Goal: Task Accomplishment & Management: Use online tool/utility

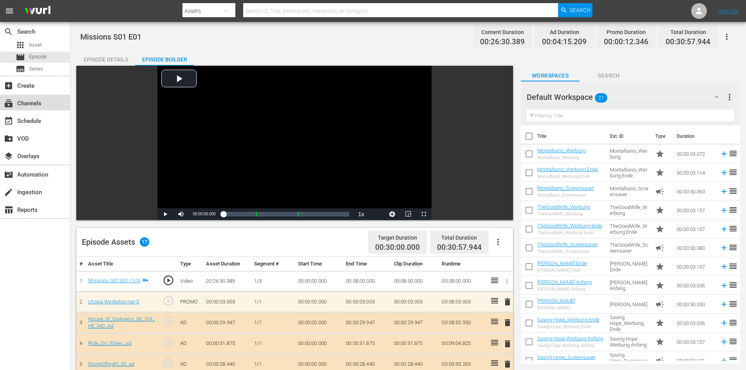
click at [45, 105] on div "subscriptions Channels" at bounding box center [35, 103] width 70 height 16
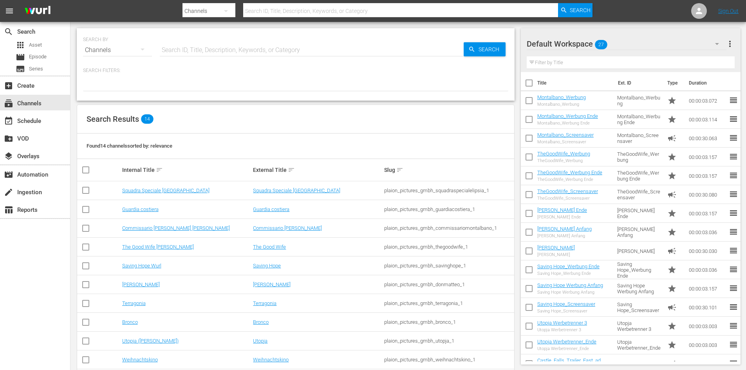
click at [237, 53] on input "text" at bounding box center [312, 50] width 304 height 19
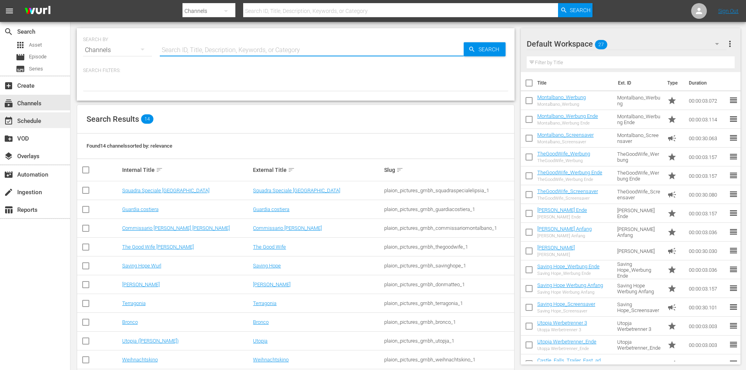
click at [37, 127] on div "event_available Schedule" at bounding box center [35, 120] width 70 height 16
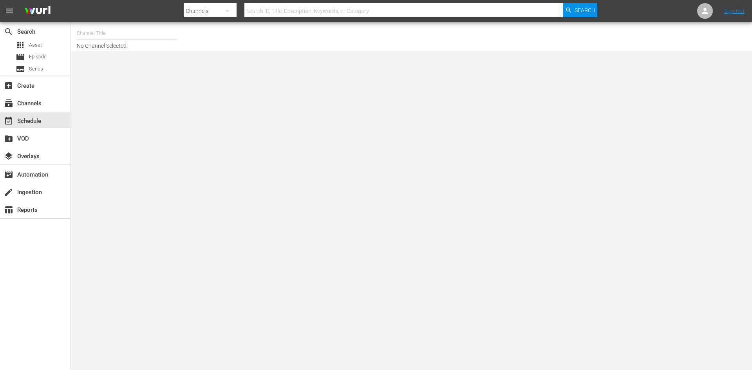
click at [122, 36] on input "text" at bounding box center [127, 33] width 100 height 19
click at [170, 57] on div "FarmlandTV (1589 - plaionpictures_weihnachtskino_1)" at bounding box center [184, 55] width 203 height 19
type input "FarmlandTV (1589 - plaionpictures_weihnachtskino_1)"
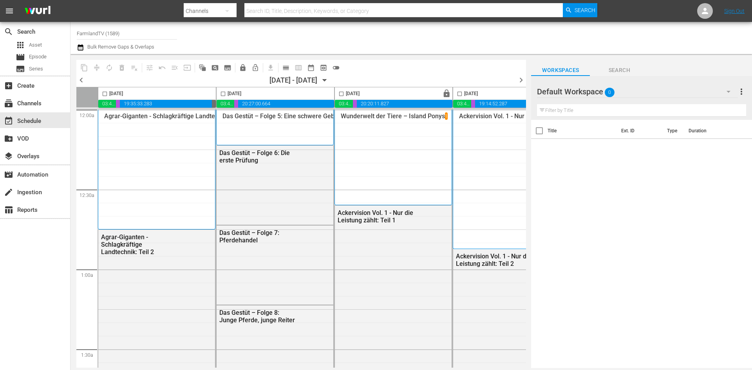
click at [654, 93] on div "Default Workspace 0" at bounding box center [637, 92] width 201 height 22
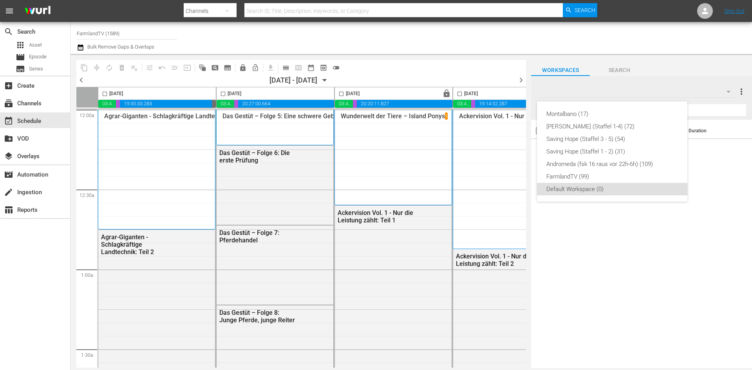
drag, startPoint x: 279, startPoint y: 367, endPoint x: 432, endPoint y: 359, distance: 153.3
click at [434, 360] on div "[PERSON_NAME] (17) [PERSON_NAME] (Staffel 1-4) (72) Saving Hope (Staffel 3 - 5)…" at bounding box center [376, 185] width 752 height 370
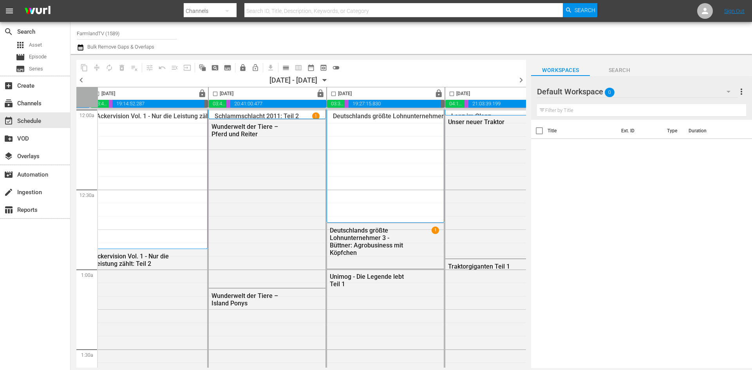
scroll to position [0, 403]
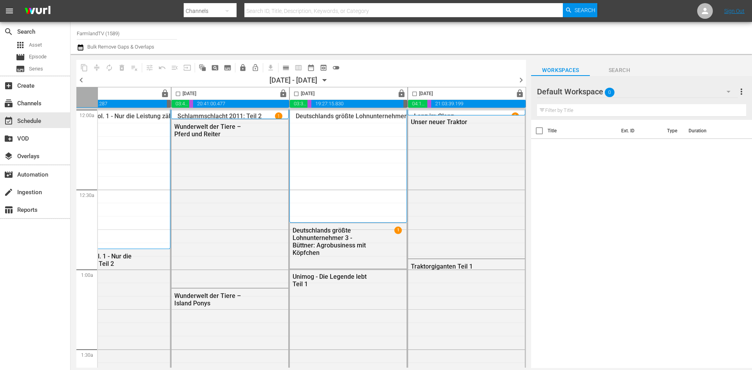
click at [329, 77] on icon "button" at bounding box center [324, 80] width 9 height 9
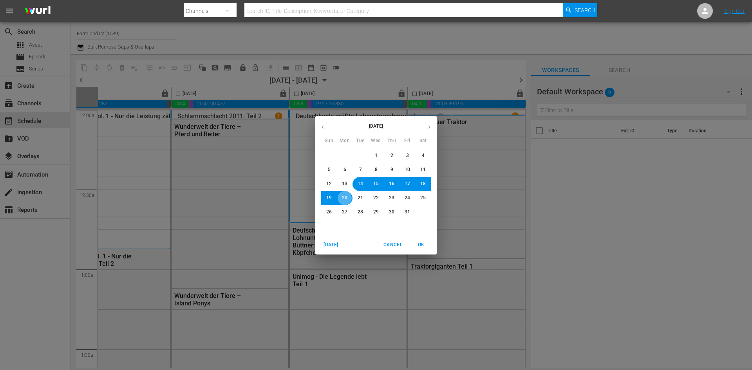
click at [347, 197] on span "20" at bounding box center [344, 198] width 5 height 7
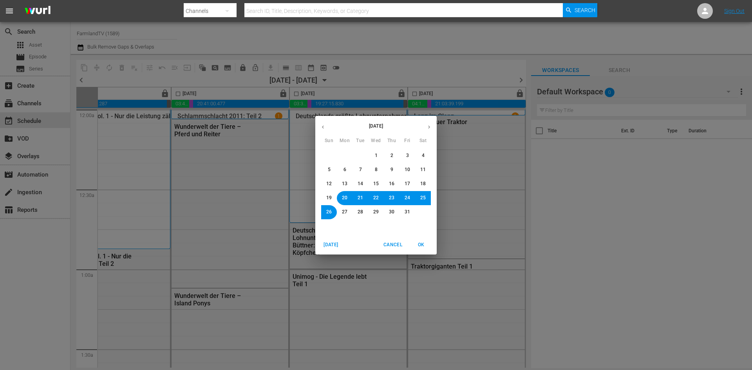
click at [418, 244] on span "OK" at bounding box center [421, 245] width 19 height 8
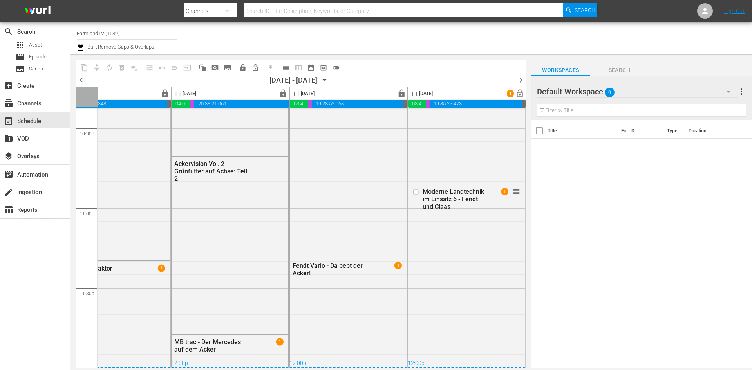
scroll to position [0, 403]
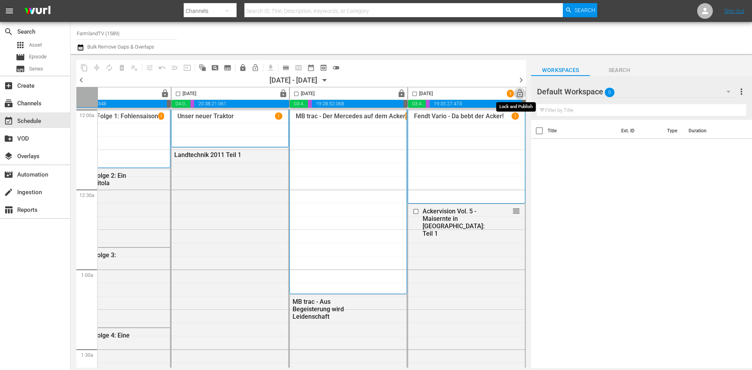
click at [519, 93] on span "lock_open" at bounding box center [519, 93] width 9 height 9
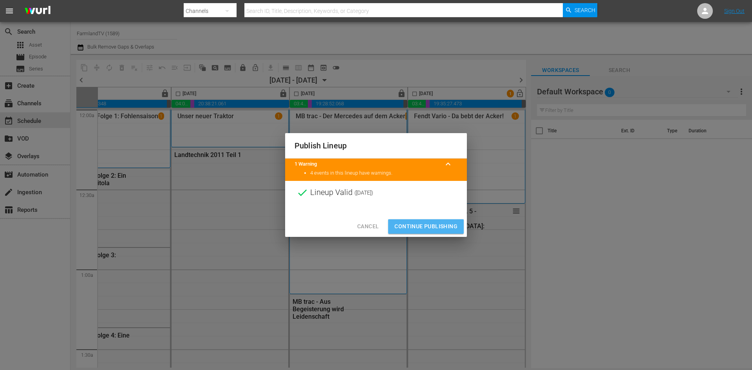
click at [423, 228] on span "Continue Publishing" at bounding box center [425, 227] width 63 height 10
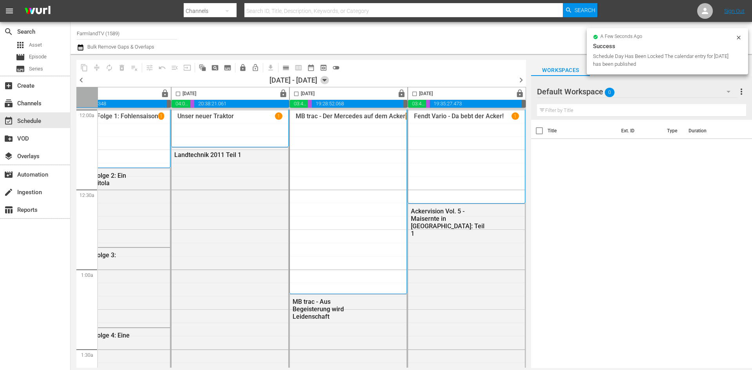
click at [329, 79] on icon "button" at bounding box center [324, 80] width 9 height 9
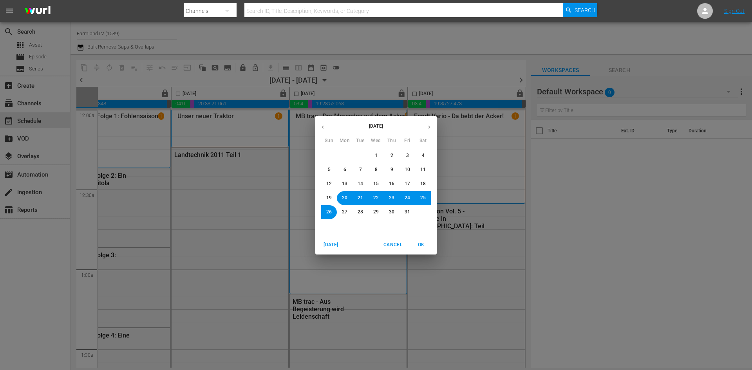
click at [330, 216] on button "26" at bounding box center [329, 212] width 14 height 14
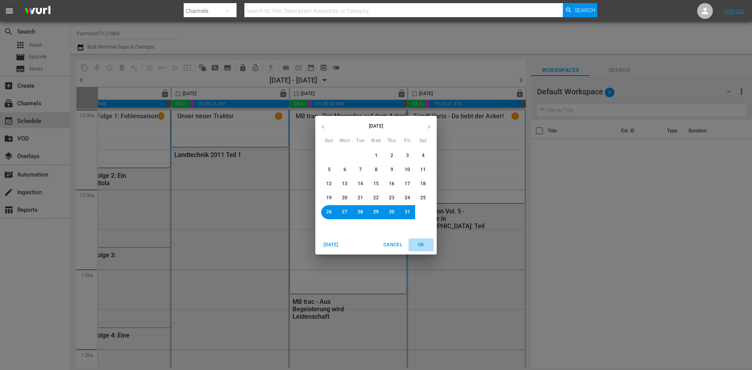
click at [419, 244] on span "OK" at bounding box center [421, 245] width 19 height 8
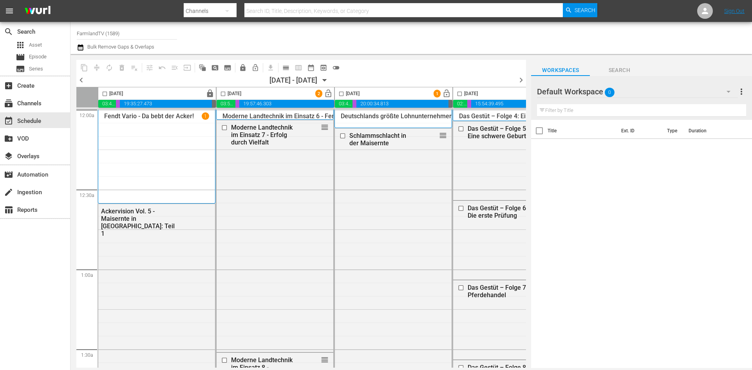
drag, startPoint x: 293, startPoint y: 369, endPoint x: 319, endPoint y: 367, distance: 26.4
click at [319, 367] on body "menu Search By Channels Search ID, Title, Description, Keywords, or Category Se…" at bounding box center [376, 185] width 752 height 370
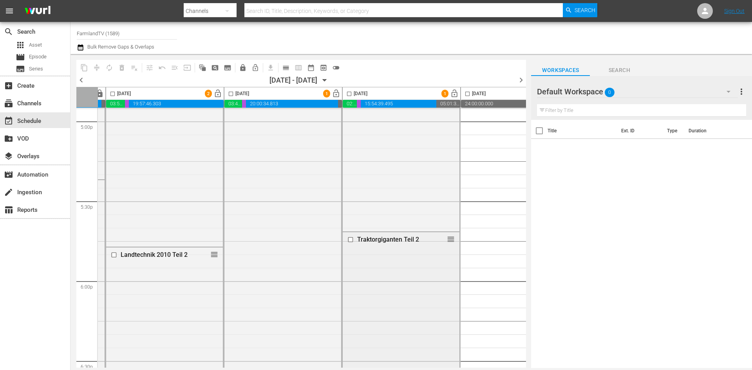
scroll to position [2624, 110]
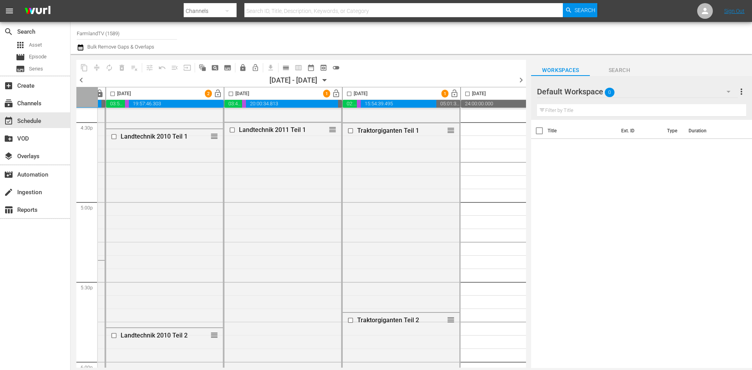
click at [580, 91] on div at bounding box center [565, 92] width 56 height 20
click at [644, 89] on div "Default Workspace 0" at bounding box center [637, 92] width 201 height 22
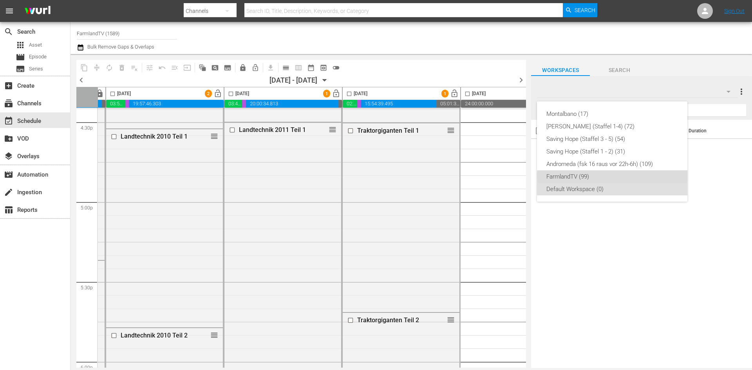
click at [613, 176] on div "FarmlandTV (99)" at bounding box center [612, 176] width 132 height 13
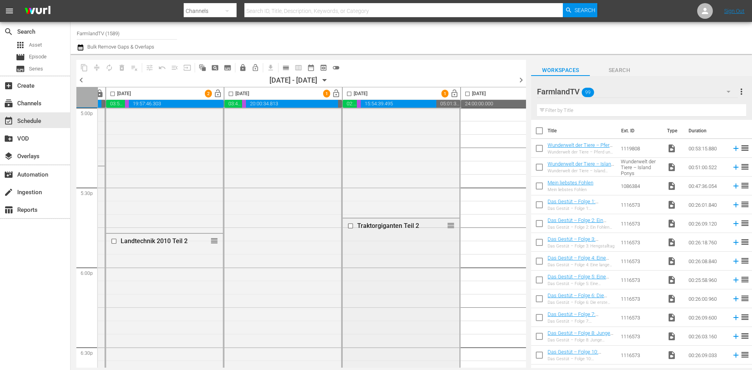
scroll to position [2915, 110]
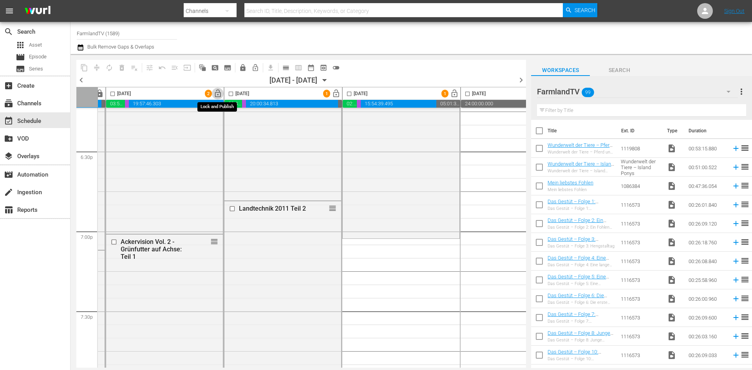
click at [216, 95] on span "lock_open" at bounding box center [217, 93] width 9 height 9
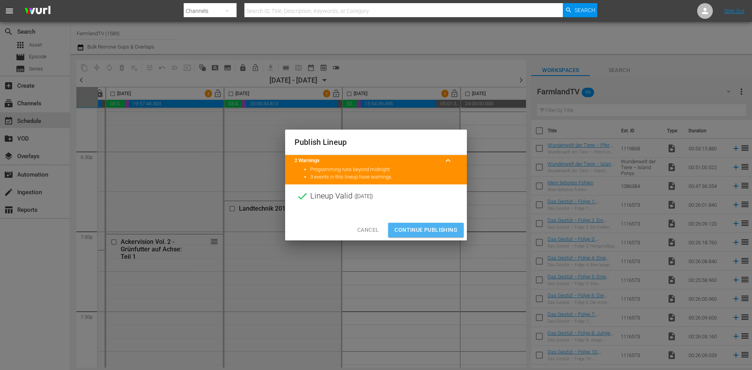
click at [442, 232] on span "Continue Publishing" at bounding box center [425, 230] width 63 height 10
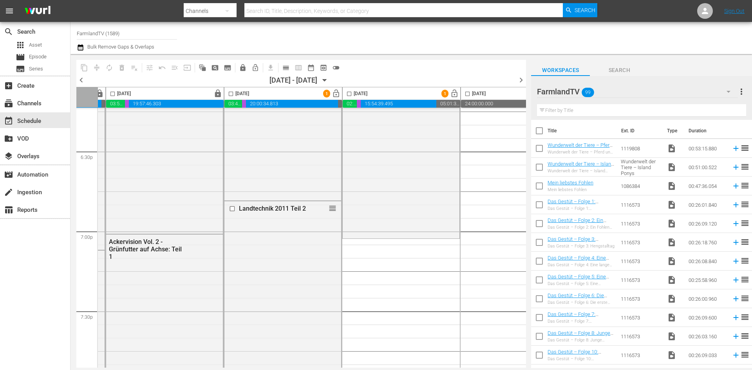
click at [335, 90] on span "lock_open" at bounding box center [336, 93] width 9 height 9
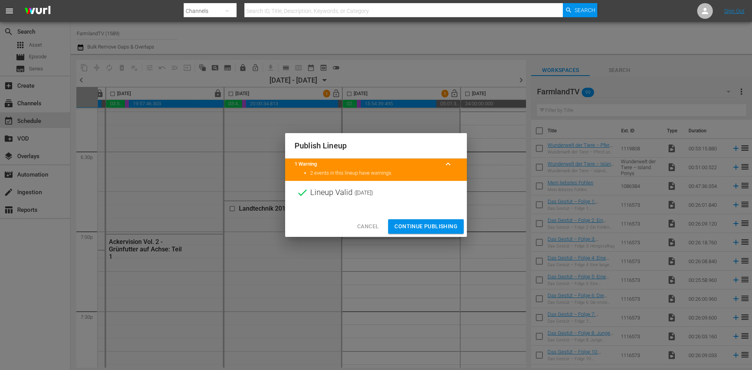
click at [432, 230] on span "Continue Publishing" at bounding box center [425, 227] width 63 height 10
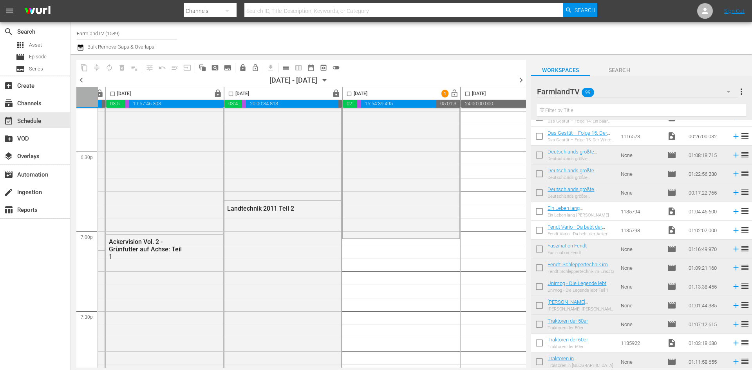
scroll to position [313, 0]
click at [537, 211] on input "checkbox" at bounding box center [539, 212] width 16 height 16
checkbox input "true"
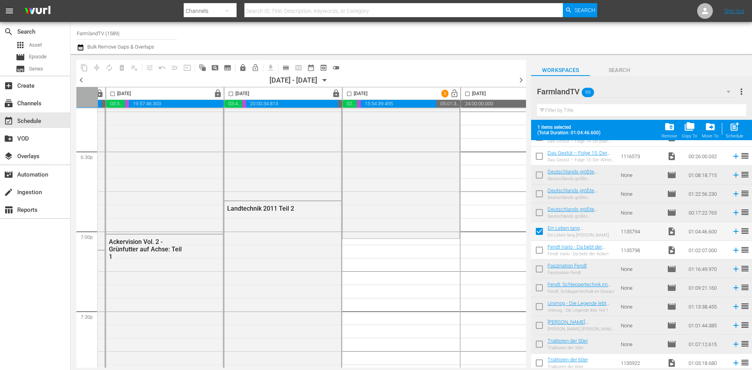
click at [541, 251] on input "checkbox" at bounding box center [539, 252] width 16 height 16
checkbox input "true"
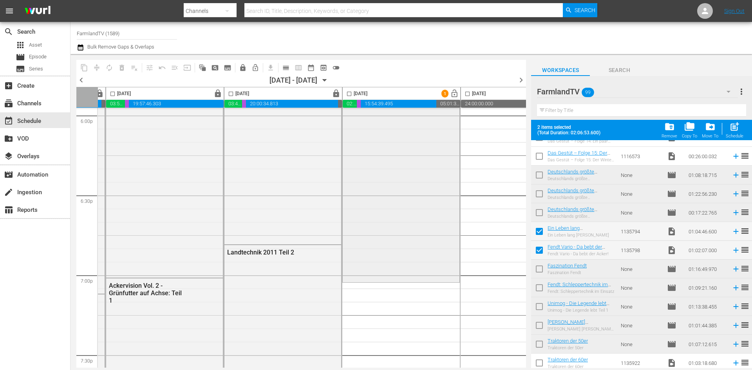
scroll to position [2876, 110]
click at [350, 93] on input "checkbox" at bounding box center [349, 95] width 9 height 9
checkbox input "true"
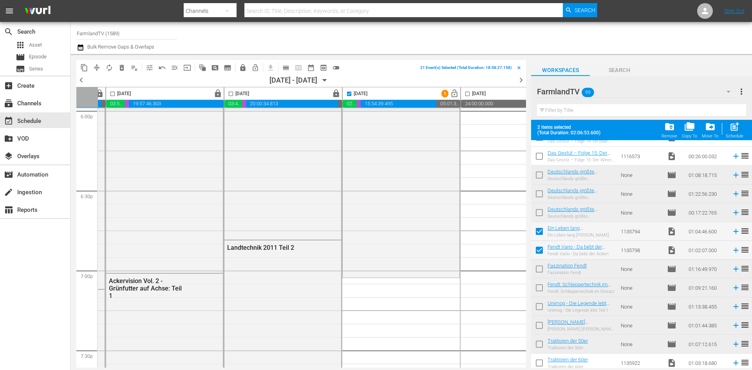
click at [742, 135] on div "Schedule" at bounding box center [735, 136] width 18 height 5
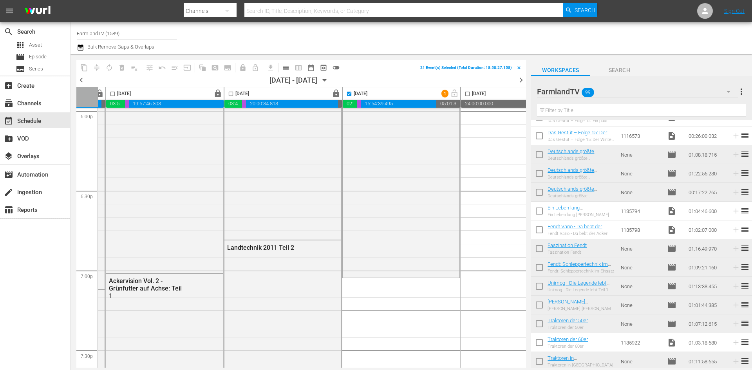
checkbox input "false"
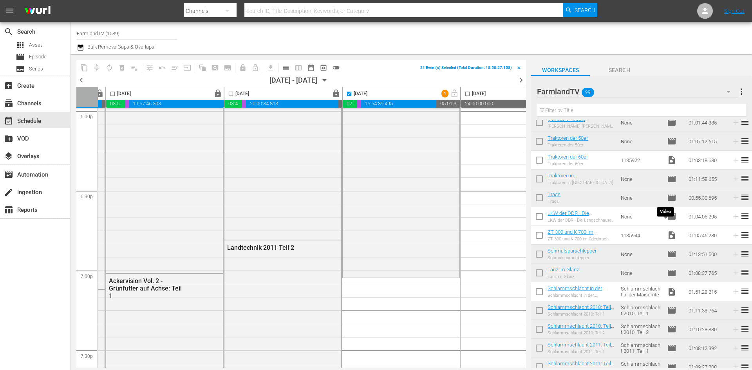
scroll to position [509, 0]
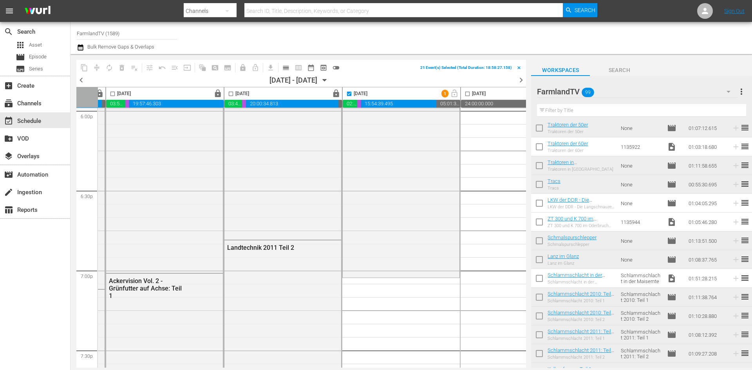
drag, startPoint x: 540, startPoint y: 204, endPoint x: 539, endPoint y: 214, distance: 9.8
click at [540, 204] on input "checkbox" at bounding box center [539, 205] width 16 height 16
checkbox input "true"
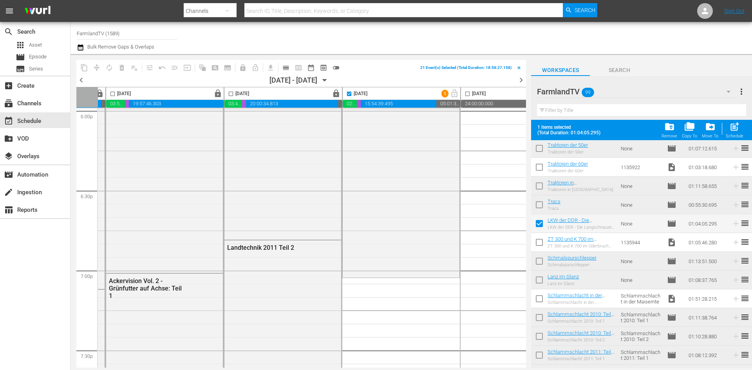
click at [542, 241] on input "checkbox" at bounding box center [539, 244] width 16 height 16
checkbox input "true"
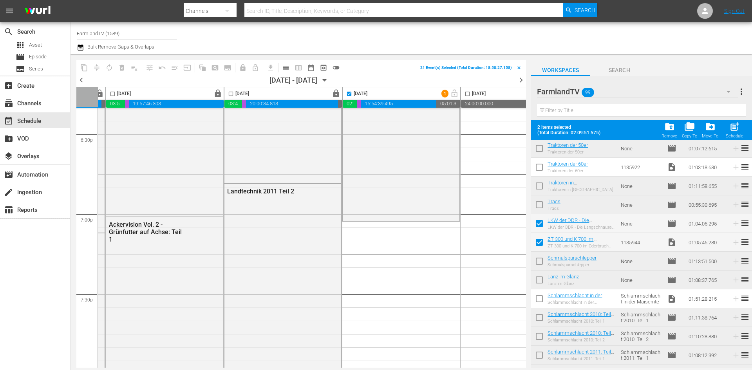
scroll to position [2915, 110]
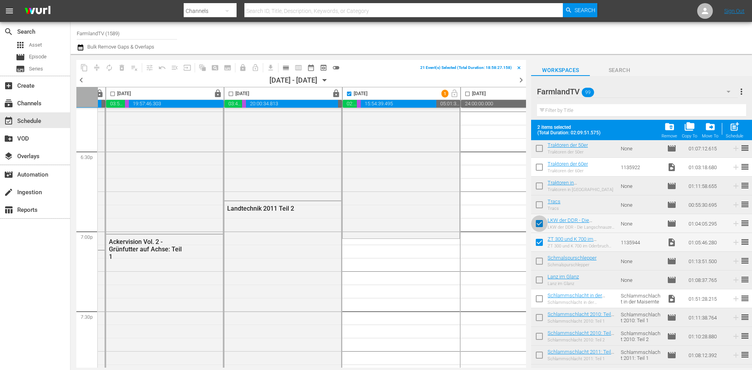
click at [542, 225] on input "checkbox" at bounding box center [539, 225] width 16 height 16
checkbox input "false"
click at [541, 245] on input "checkbox" at bounding box center [539, 244] width 16 height 16
checkbox input "false"
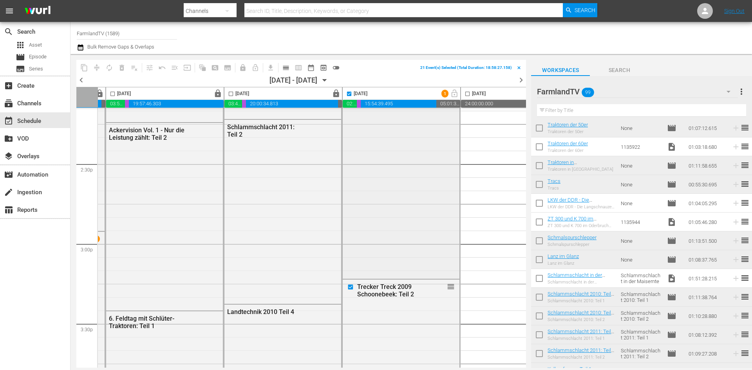
scroll to position [2249, 110]
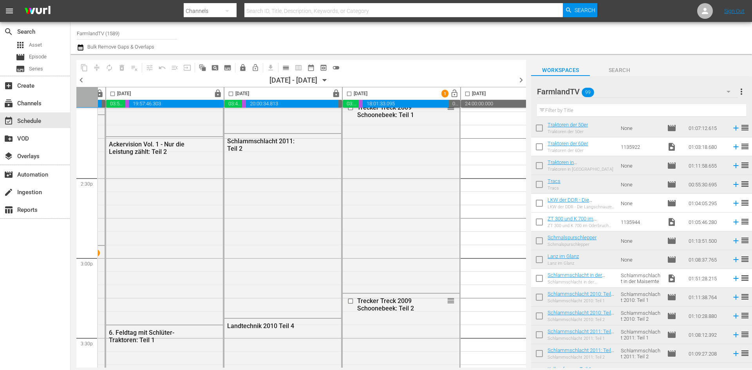
checkbox input "false"
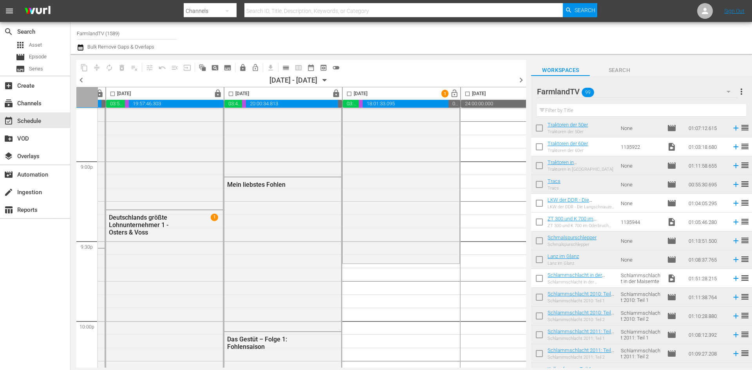
scroll to position [3228, 110]
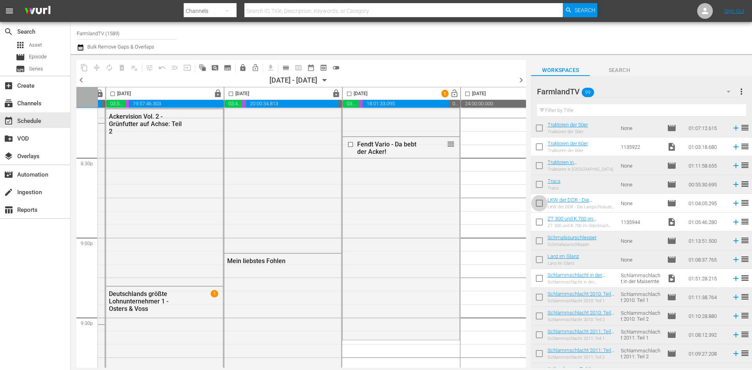
drag, startPoint x: 541, startPoint y: 203, endPoint x: 541, endPoint y: 222, distance: 20.0
click at [541, 203] on input "checkbox" at bounding box center [539, 205] width 16 height 16
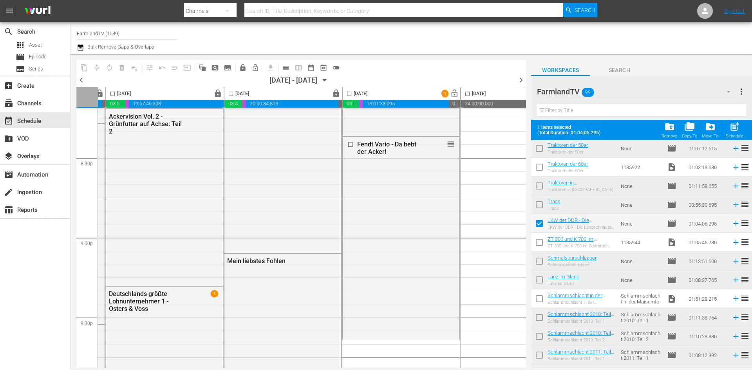
click at [537, 225] on input "checkbox" at bounding box center [539, 225] width 16 height 16
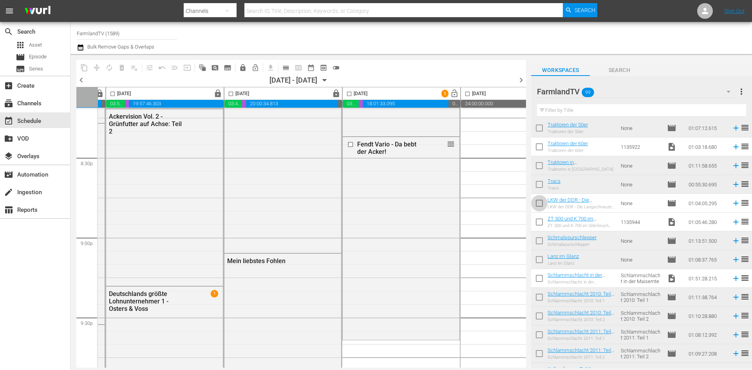
click at [541, 204] on input "checkbox" at bounding box center [539, 205] width 16 height 16
checkbox input "true"
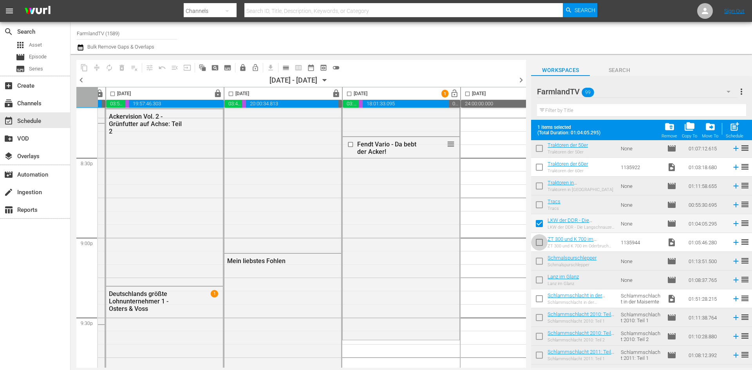
click at [539, 245] on input "checkbox" at bounding box center [539, 244] width 16 height 16
checkbox input "true"
click at [350, 93] on input "checkbox" at bounding box center [349, 95] width 9 height 9
checkbox input "true"
click at [744, 126] on button "post_add Schedule" at bounding box center [734, 130] width 22 height 22
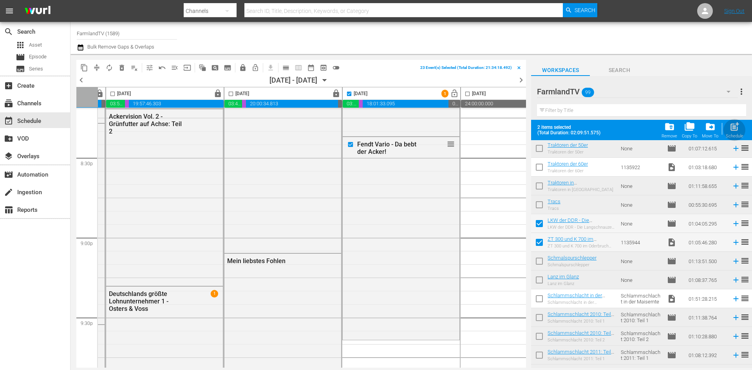
checkbox input "false"
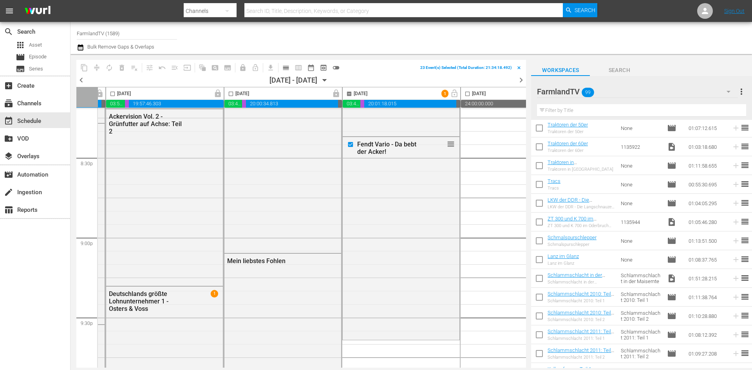
checkbox input "false"
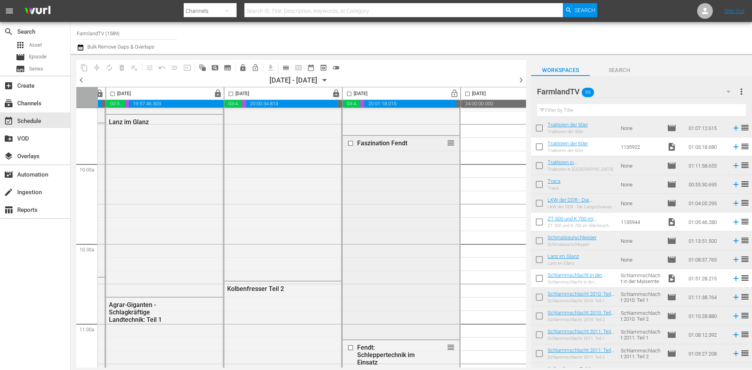
scroll to position [1230, 110]
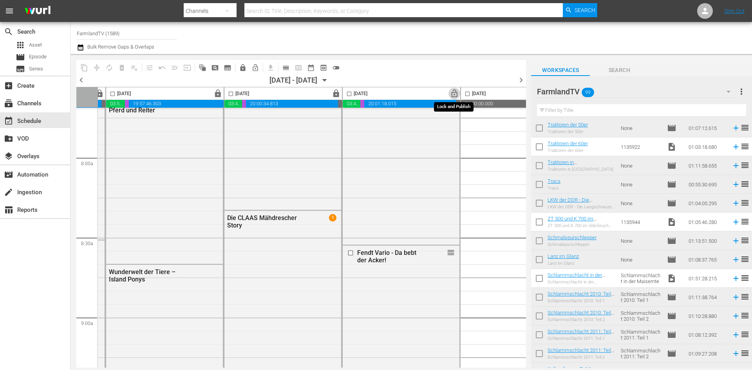
click at [455, 93] on span "lock_open" at bounding box center [454, 93] width 9 height 9
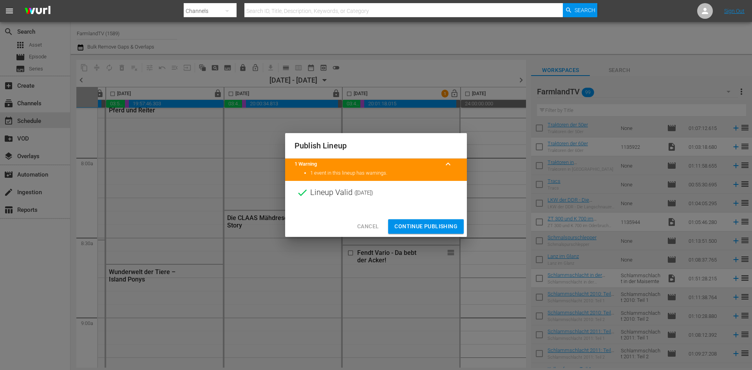
click at [458, 217] on div "Cancel Continue Publishing" at bounding box center [376, 226] width 182 height 21
click at [446, 228] on span "Continue Publishing" at bounding box center [425, 227] width 63 height 10
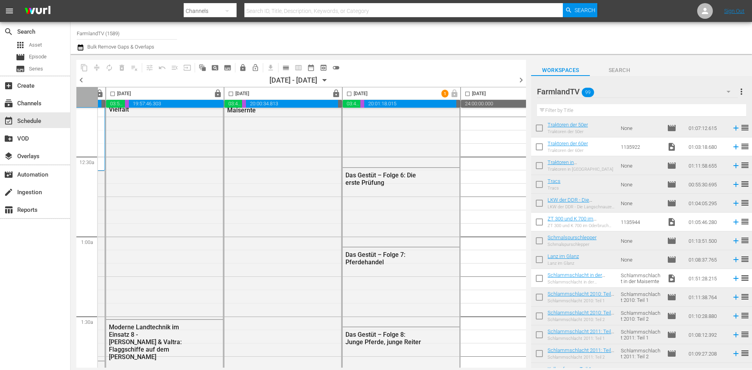
scroll to position [0, 110]
